Goal: Task Accomplishment & Management: Use online tool/utility

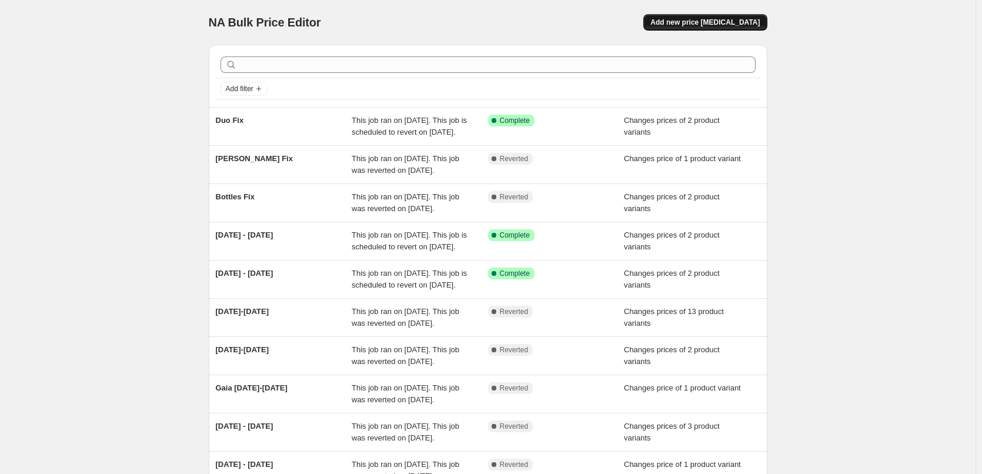
click at [761, 28] on button "Add new price [MEDICAL_DATA]" at bounding box center [704, 22] width 123 height 16
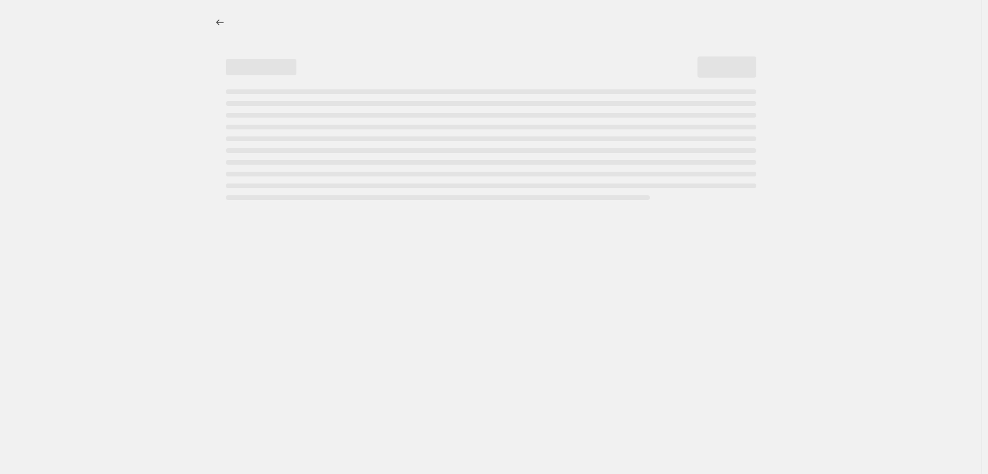
select select "percentage"
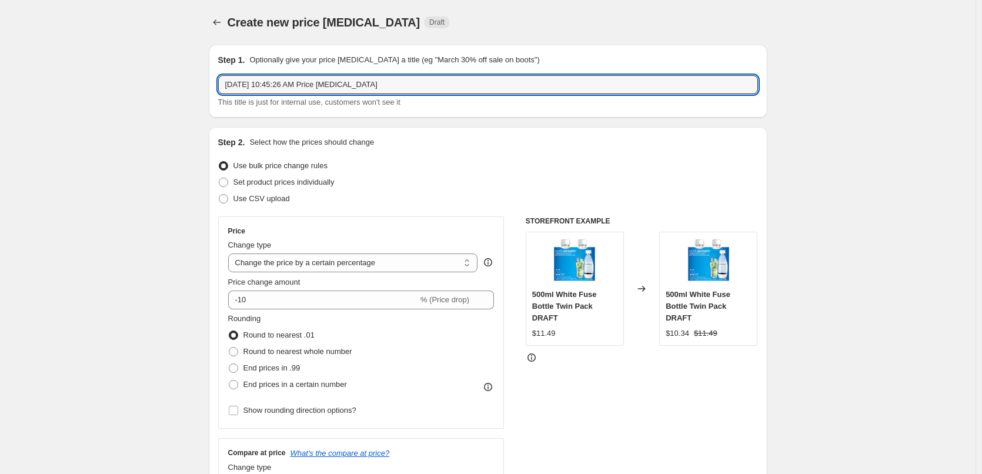
drag, startPoint x: 383, startPoint y: 86, endPoint x: 118, endPoint y: 81, distance: 265.2
type input "2-8 October"
click at [296, 183] on span "Set product prices individually" at bounding box center [283, 182] width 101 height 9
click at [219, 178] on input "Set product prices individually" at bounding box center [219, 178] width 1 height 1
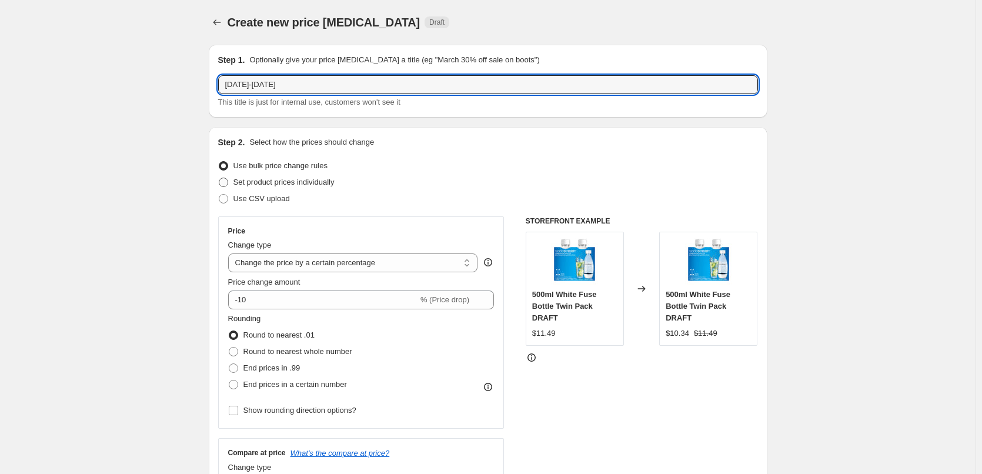
radio input "true"
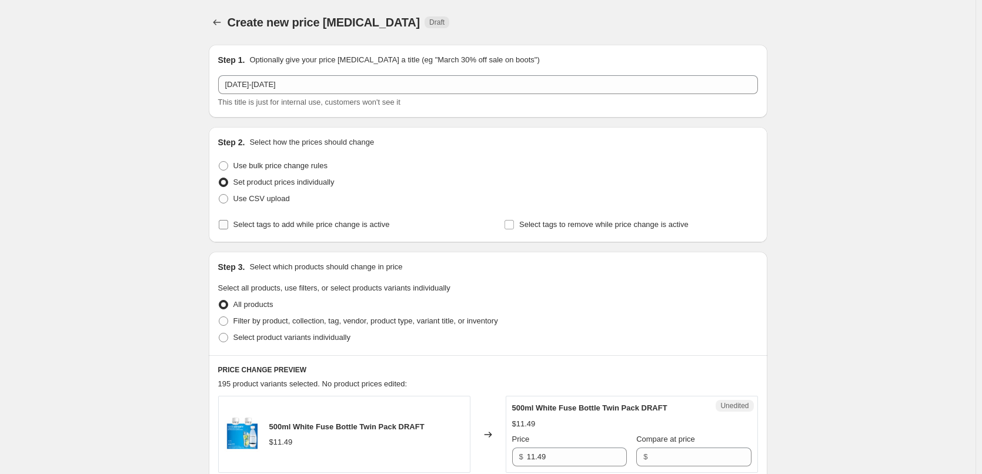
click at [278, 230] on label "Select tags to add while price change is active" at bounding box center [304, 224] width 172 height 16
click at [228, 229] on input "Select tags to add while price change is active" at bounding box center [223, 224] width 9 height 9
checkbox input "true"
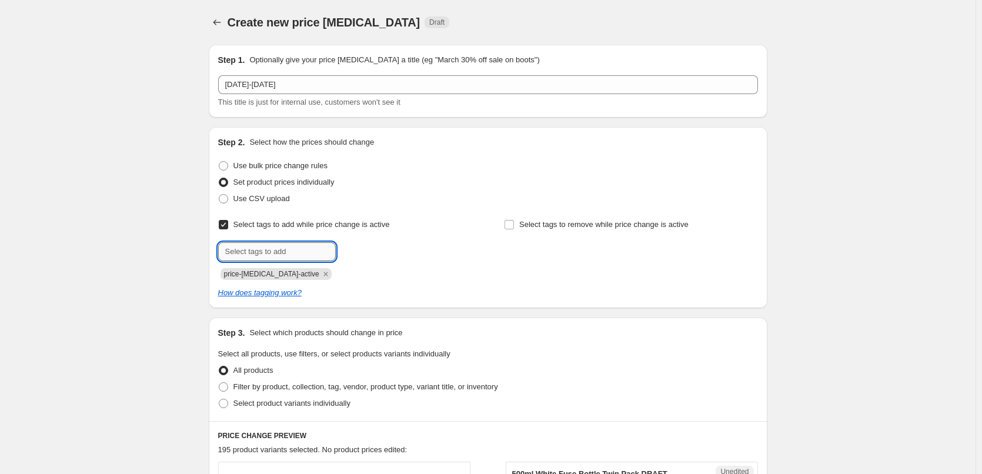
click at [286, 248] on input "text" at bounding box center [277, 251] width 118 height 19
type input "sale"
click at [363, 252] on span "Add sale" at bounding box center [360, 250] width 29 height 9
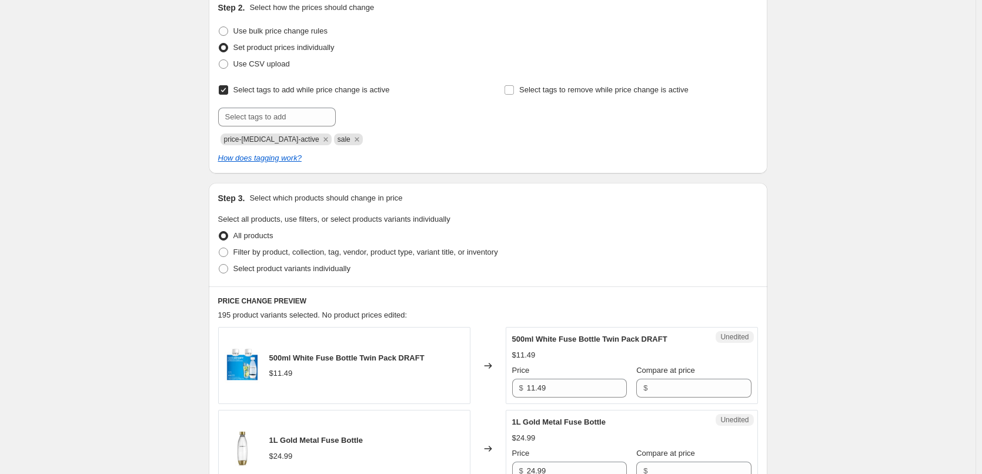
scroll to position [176, 0]
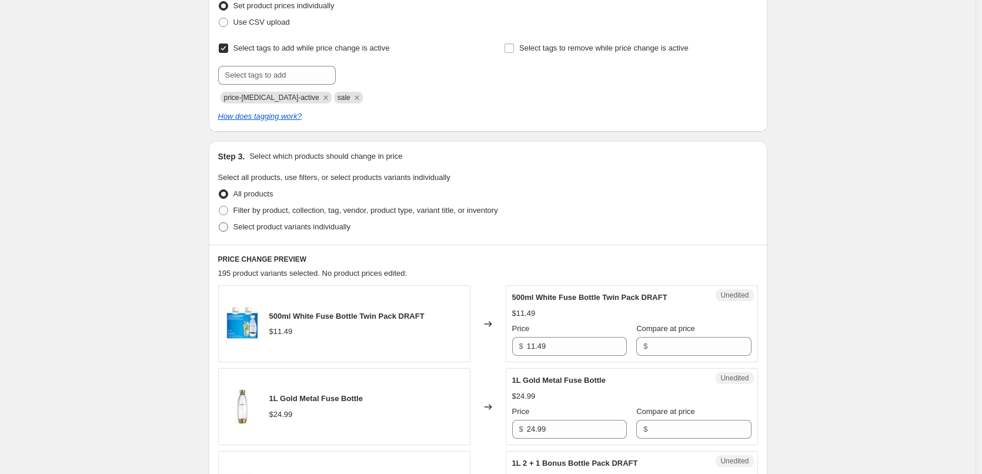
click at [312, 225] on span "Select product variants individually" at bounding box center [291, 226] width 117 height 9
click at [219, 223] on input "Select product variants individually" at bounding box center [219, 222] width 1 height 1
radio input "true"
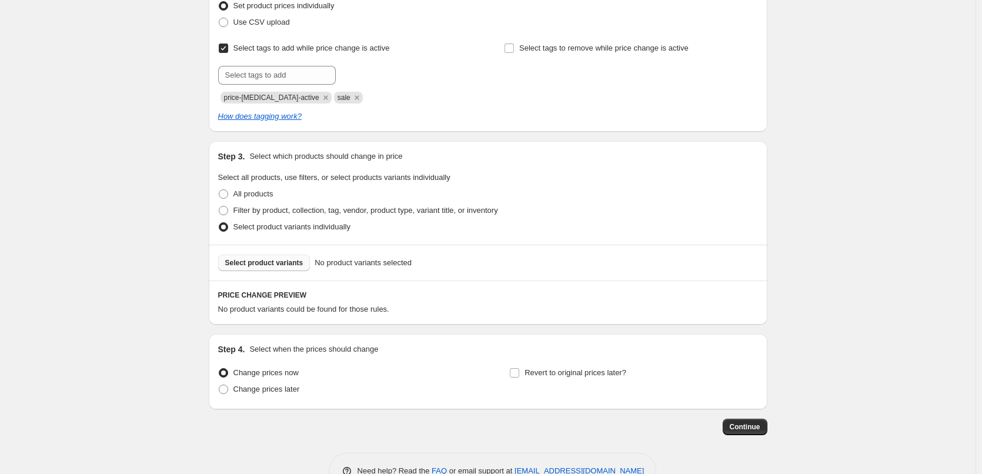
click at [287, 268] on button "Select product variants" at bounding box center [264, 263] width 92 height 16
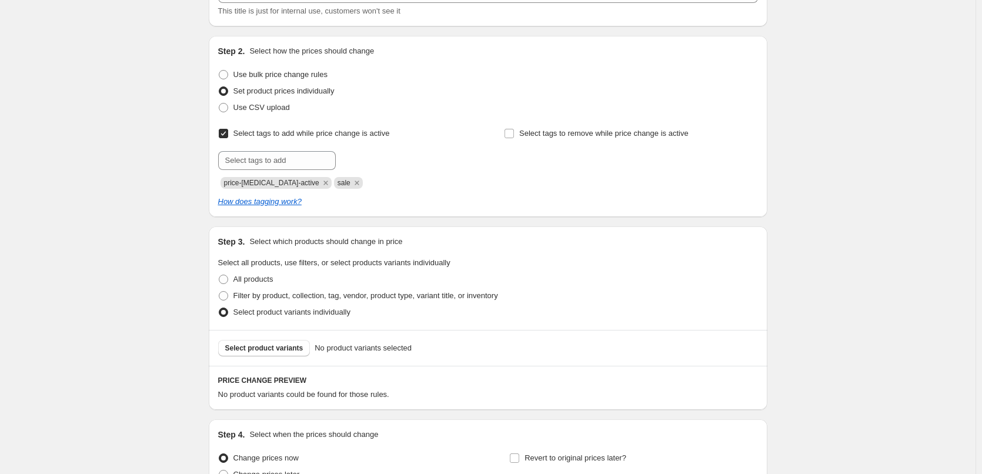
scroll to position [0, 0]
